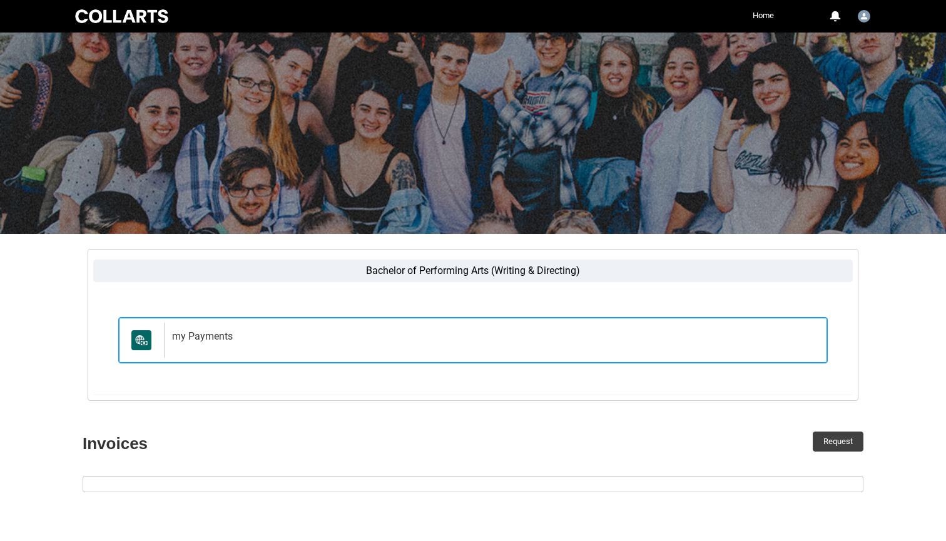
click at [216, 345] on div "my Payments" at bounding box center [493, 340] width 658 height 35
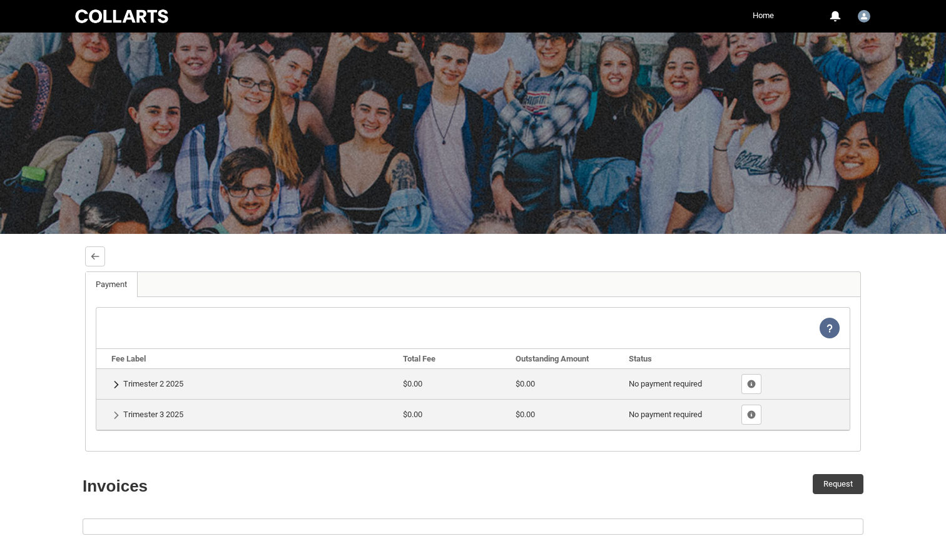
click at [120, 382] on lightning-primitive-icon "button" at bounding box center [116, 384] width 9 height 9
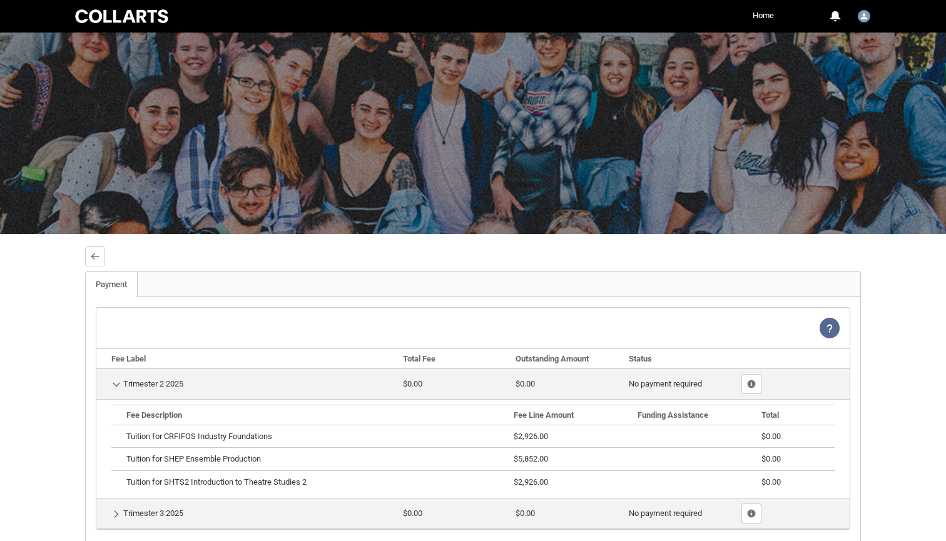
click at [120, 382] on lightning-primitive-icon "button" at bounding box center [116, 384] width 9 height 9
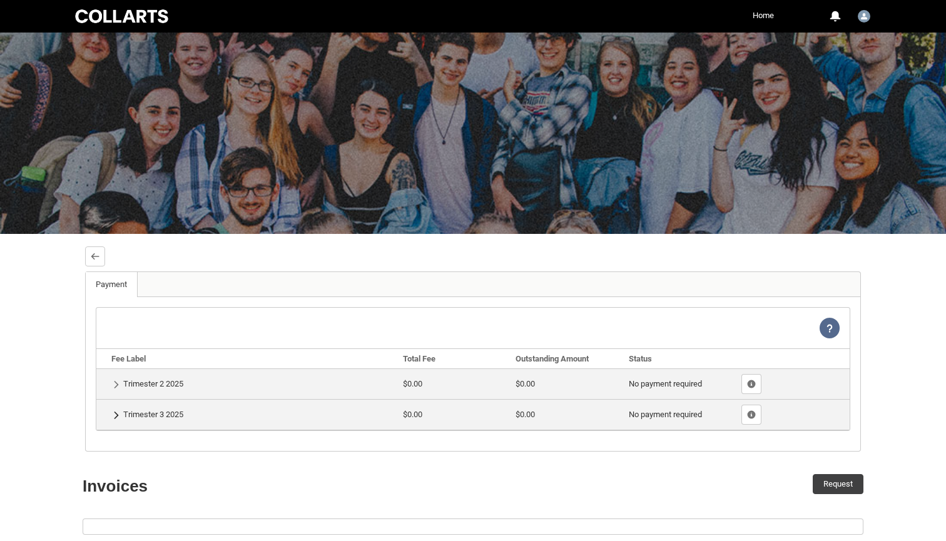
click at [111, 418] on button "Show Details" at bounding box center [116, 415] width 10 height 11
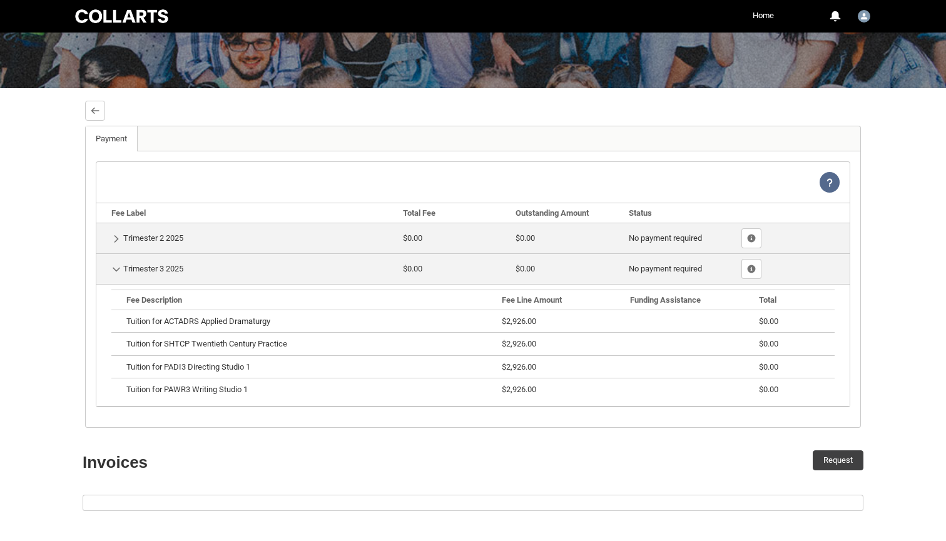
scroll to position [150, 0]
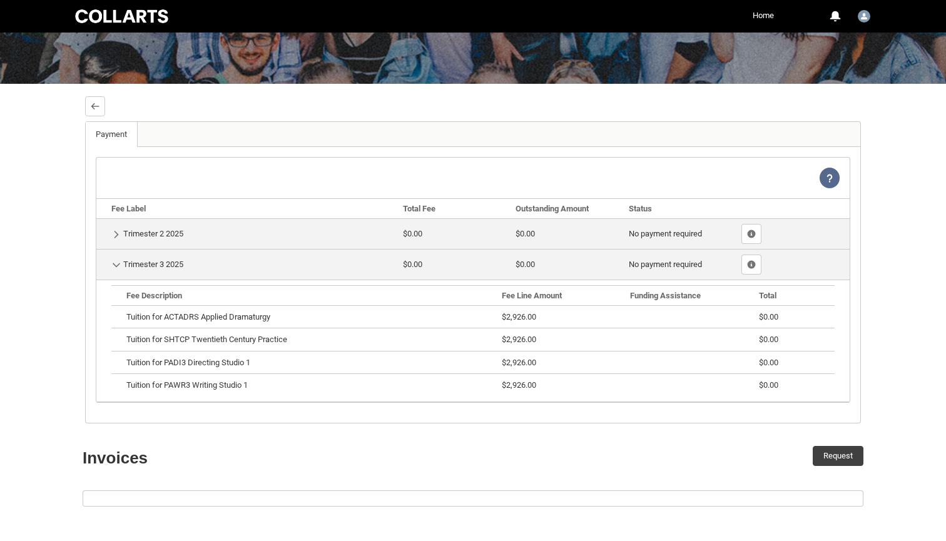
click at [216, 320] on div "Tuition for ACTADRS Applied Dramaturgy" at bounding box center [308, 317] width 365 height 13
click at [96, 108] on lightning-primitive-icon "button" at bounding box center [95, 106] width 9 height 9
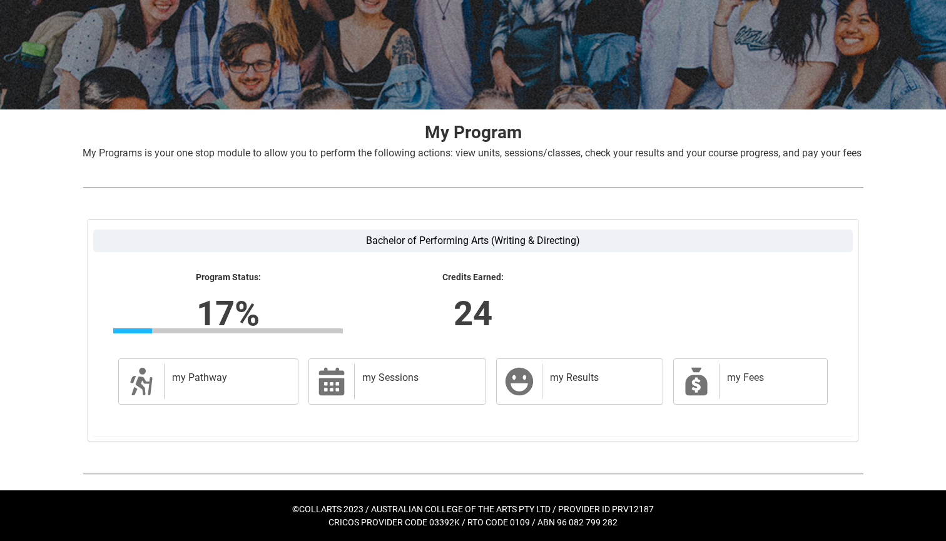
scroll to position [155, 0]
click at [225, 383] on h2 "my Pathway" at bounding box center [228, 378] width 113 height 13
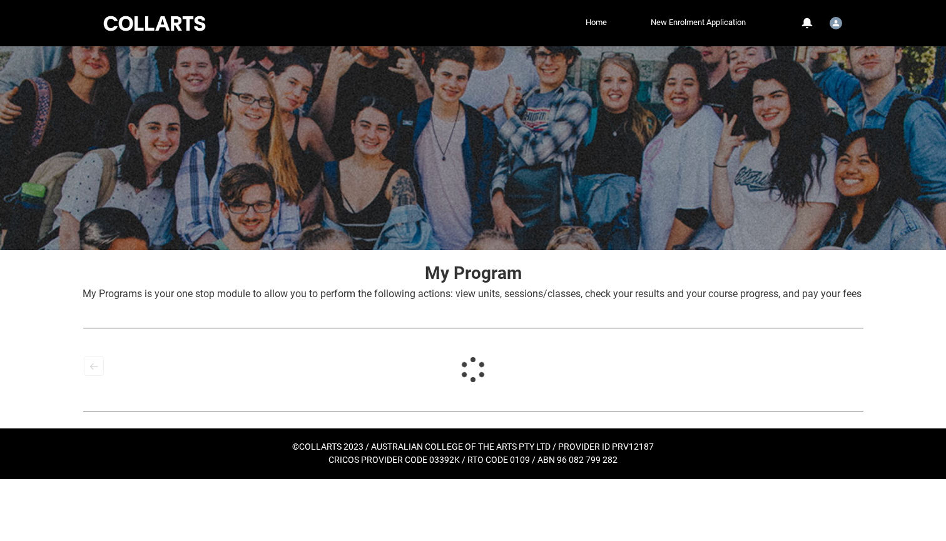
click at [225, 383] on div at bounding box center [473, 370] width 781 height 30
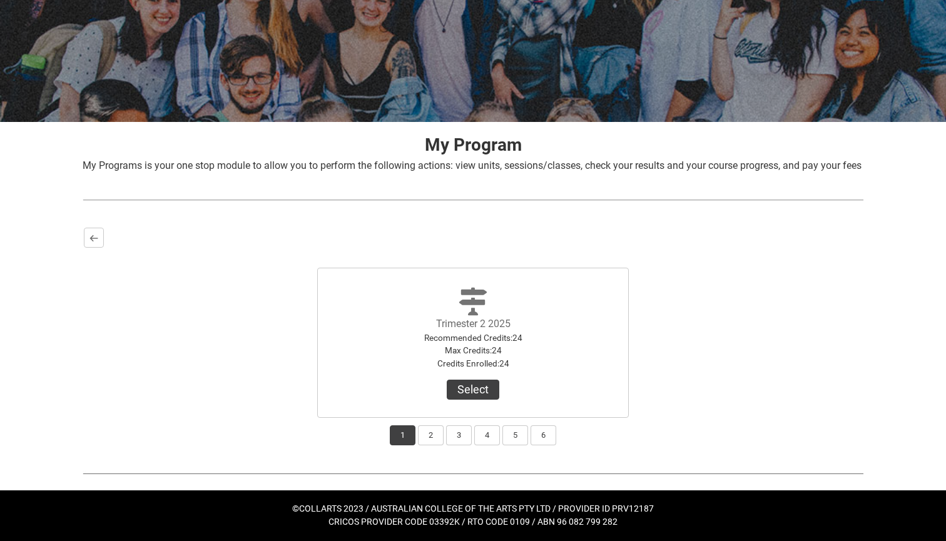
scroll to position [143, 0]
click at [430, 435] on button "2" at bounding box center [431, 435] width 26 height 20
click at [459, 436] on button "3" at bounding box center [459, 435] width 26 height 20
click at [422, 444] on button "2" at bounding box center [431, 435] width 26 height 20
click at [478, 385] on button "Select" at bounding box center [473, 390] width 53 height 20
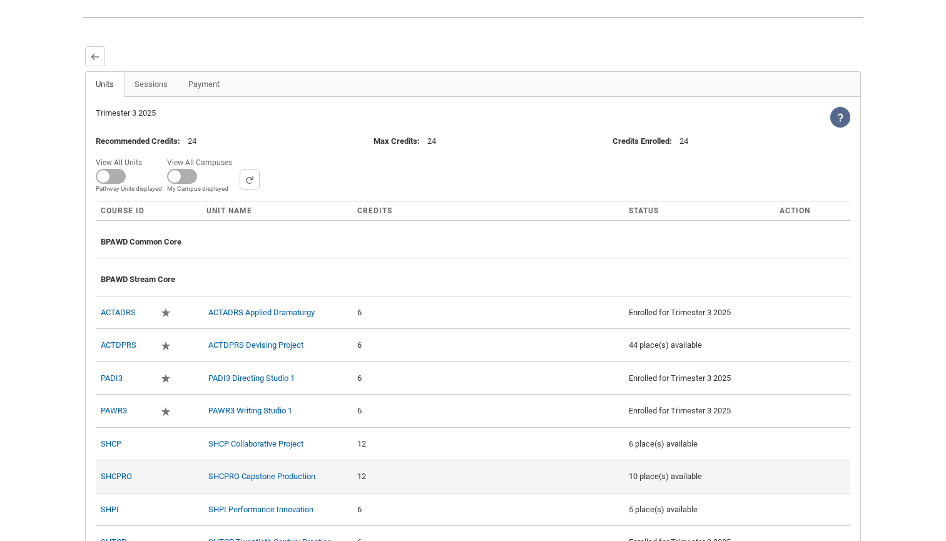
scroll to position [302, 0]
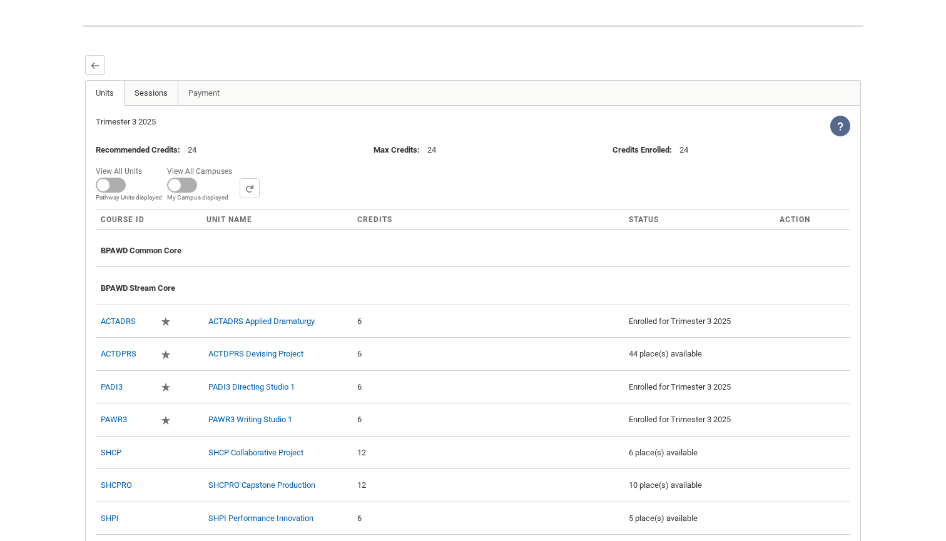
click at [160, 106] on link "Sessions" at bounding box center [151, 93] width 54 height 25
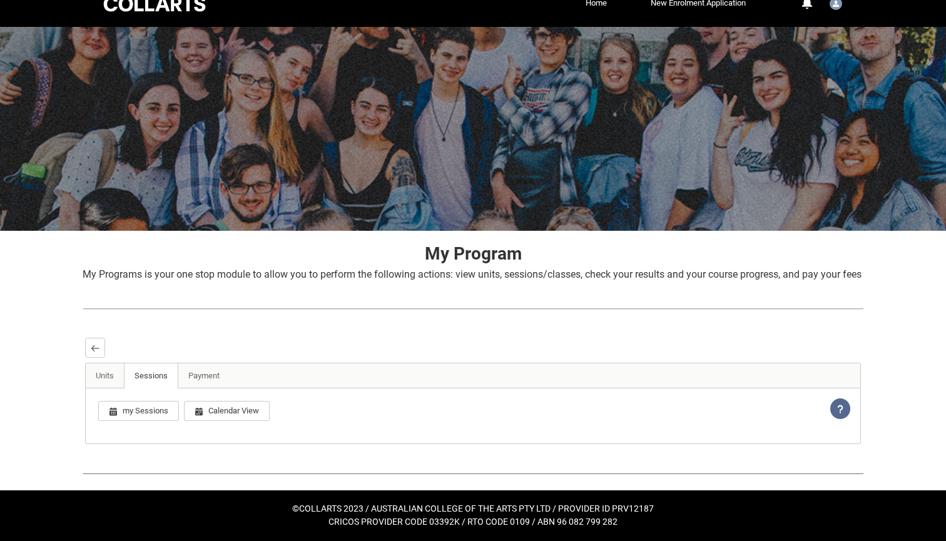
scroll to position [34, 0]
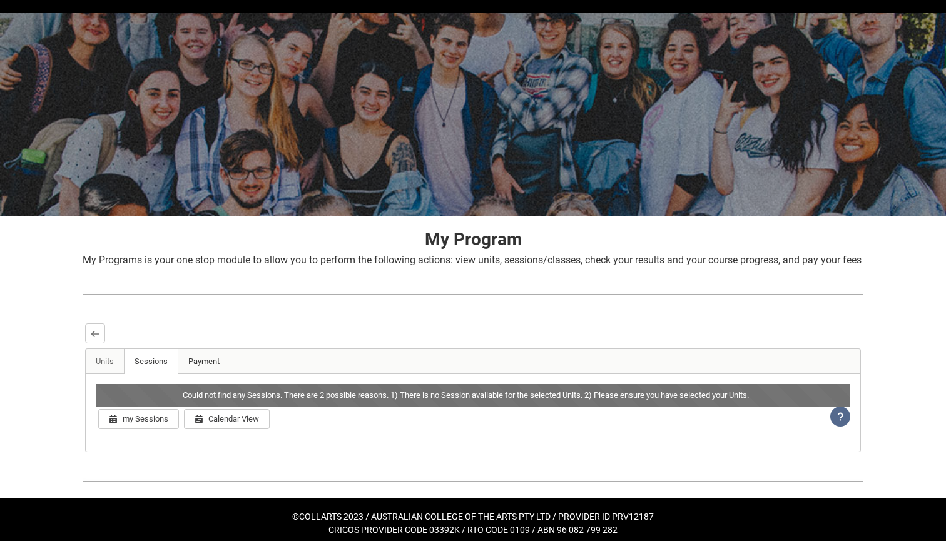
click at [189, 373] on link "Payment" at bounding box center [204, 361] width 53 height 25
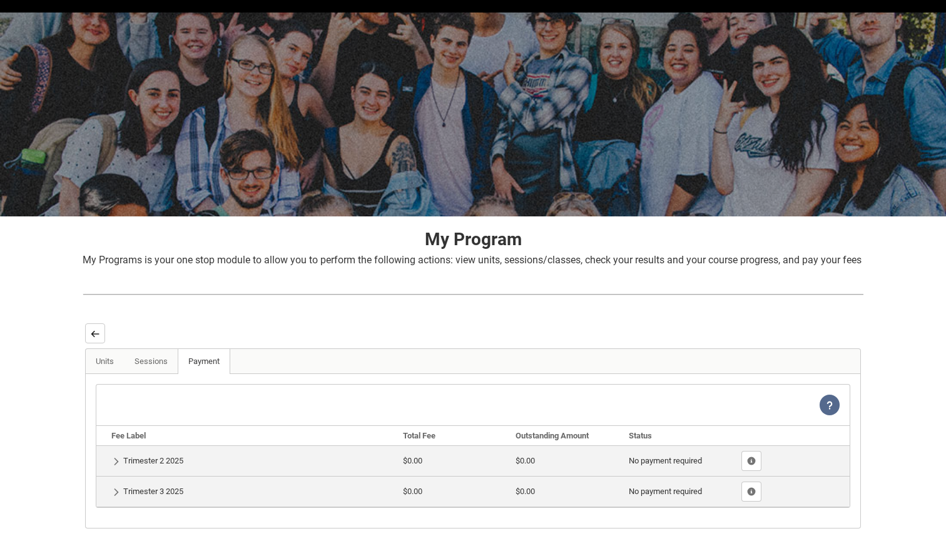
click at [96, 338] on lightning-primitive-icon "button" at bounding box center [95, 333] width 9 height 9
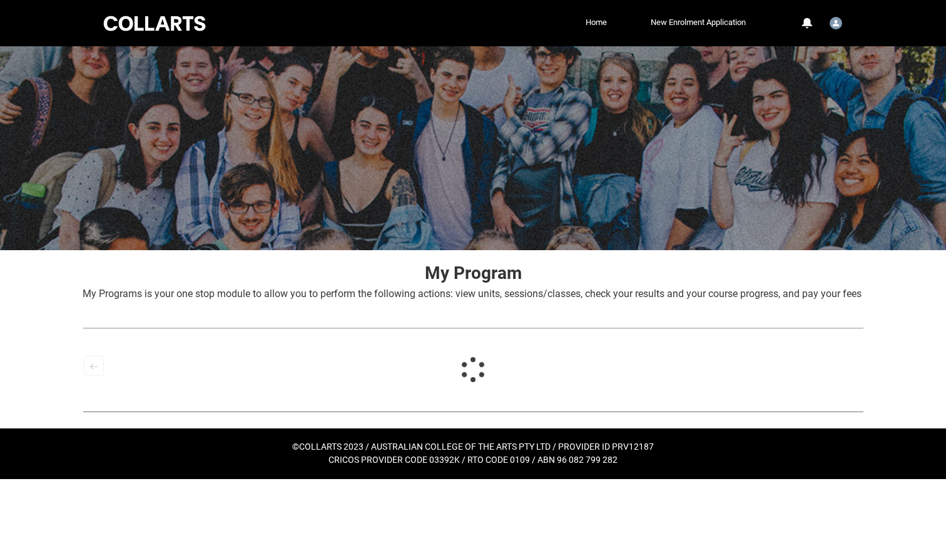
scroll to position [0, 0]
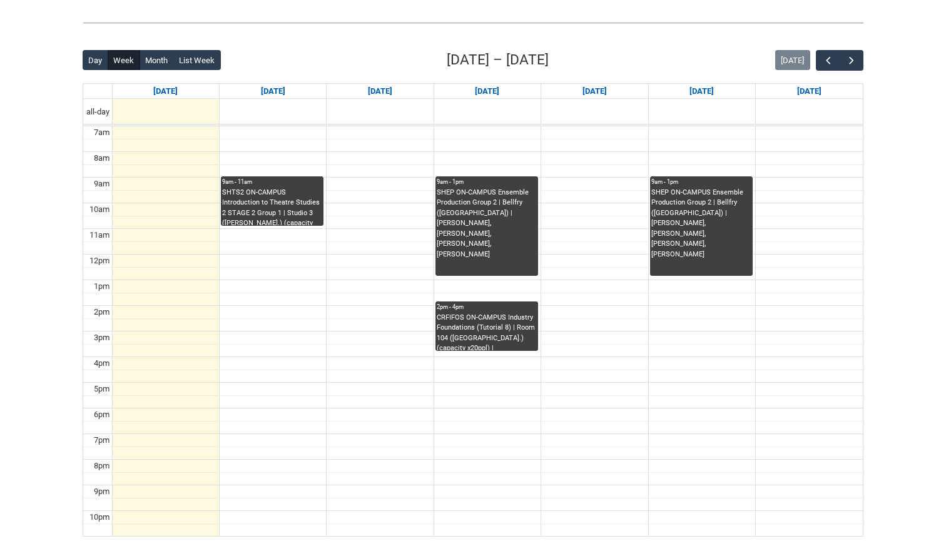
scroll to position [283, 0]
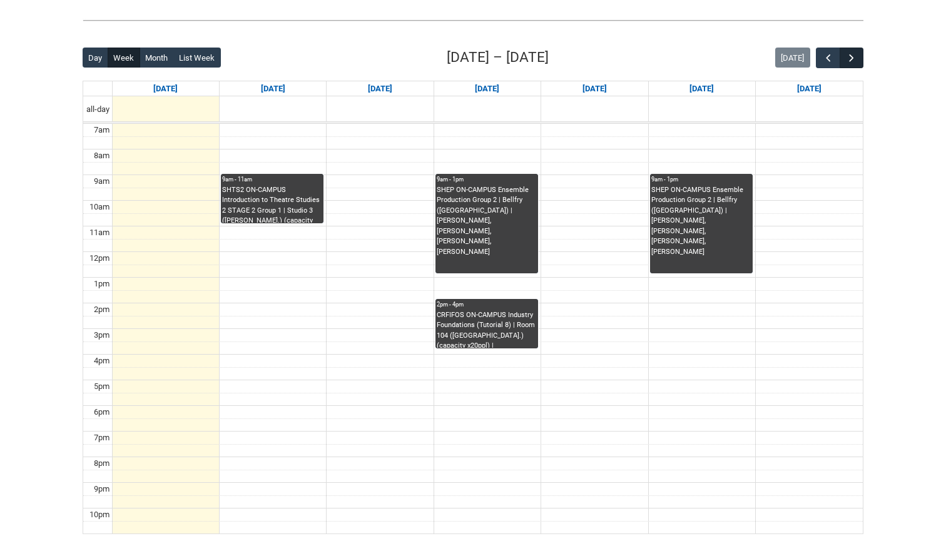
click at [848, 61] on span "button" at bounding box center [851, 58] width 13 height 13
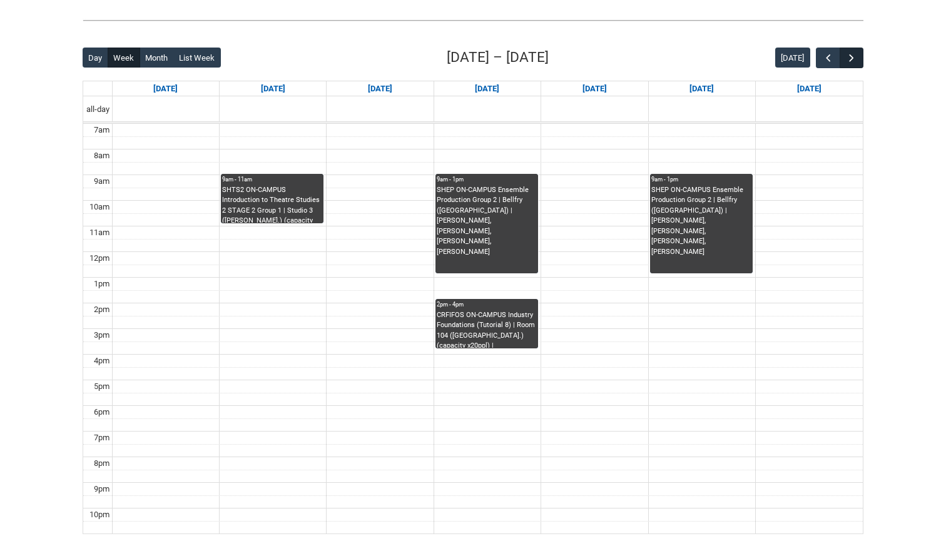
click at [848, 61] on span "button" at bounding box center [851, 58] width 13 height 13
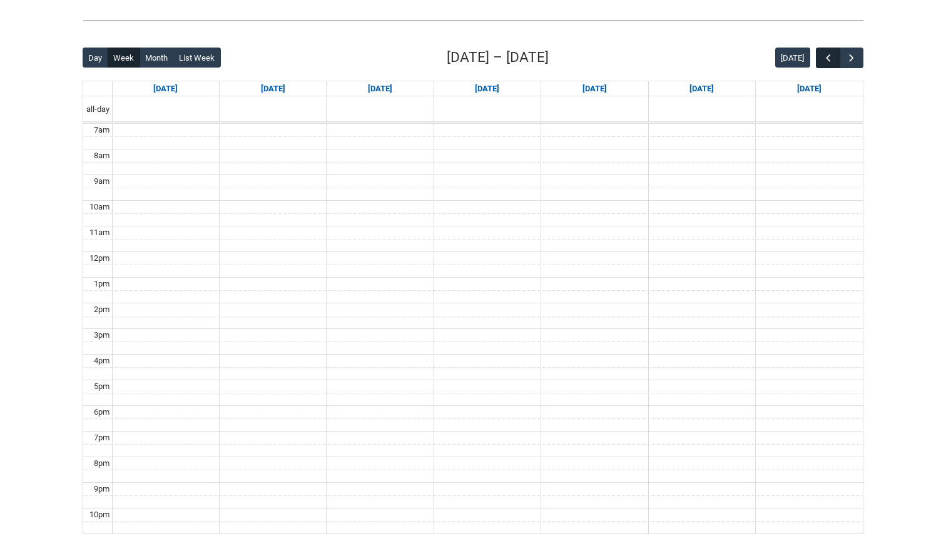
click at [824, 63] on span "button" at bounding box center [828, 58] width 13 height 13
